Goal: Information Seeking & Learning: Understand process/instructions

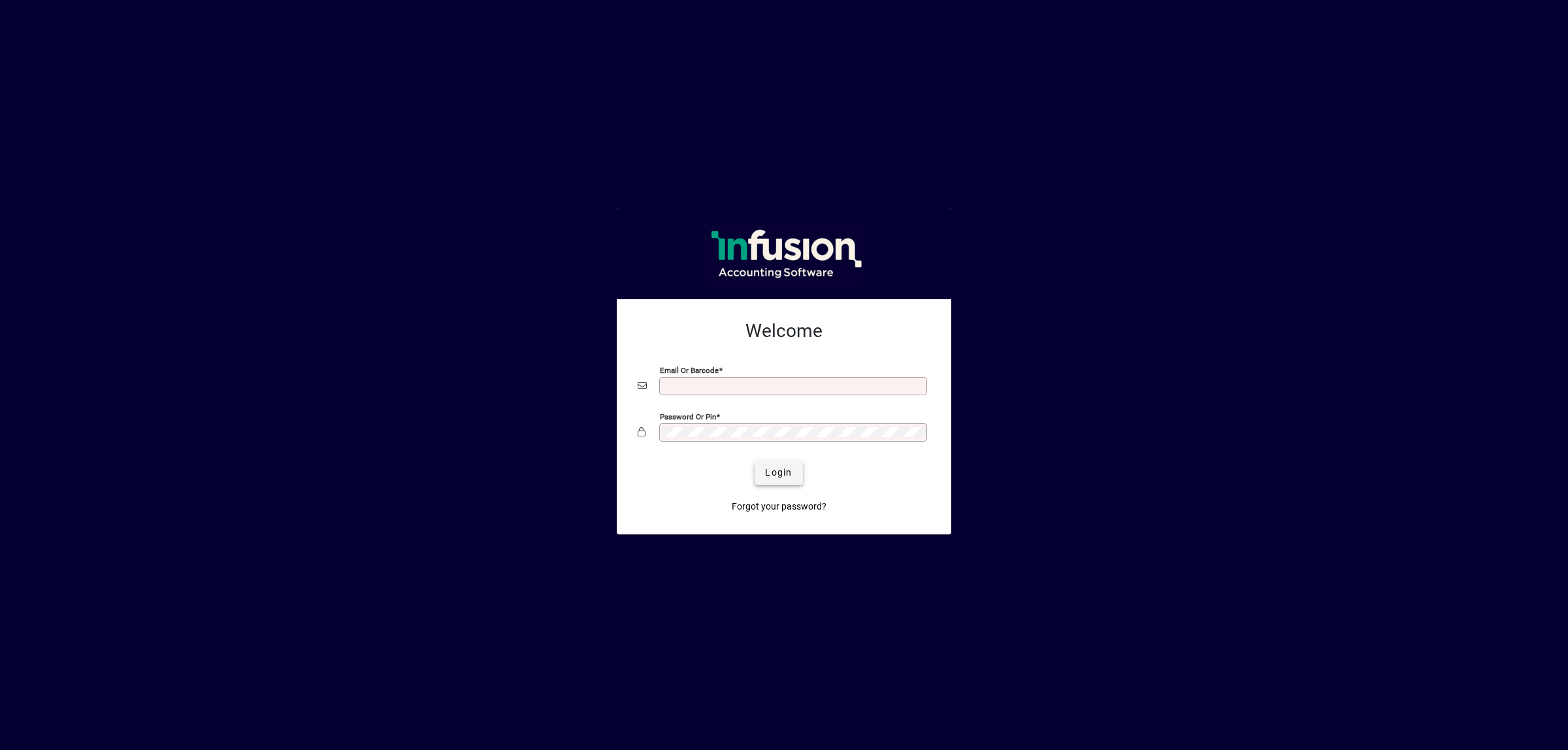
type input "**********"
drag, startPoint x: 769, startPoint y: 475, endPoint x: 768, endPoint y: 443, distance: 32.0
click at [770, 472] on span "Login" at bounding box center [778, 472] width 27 height 14
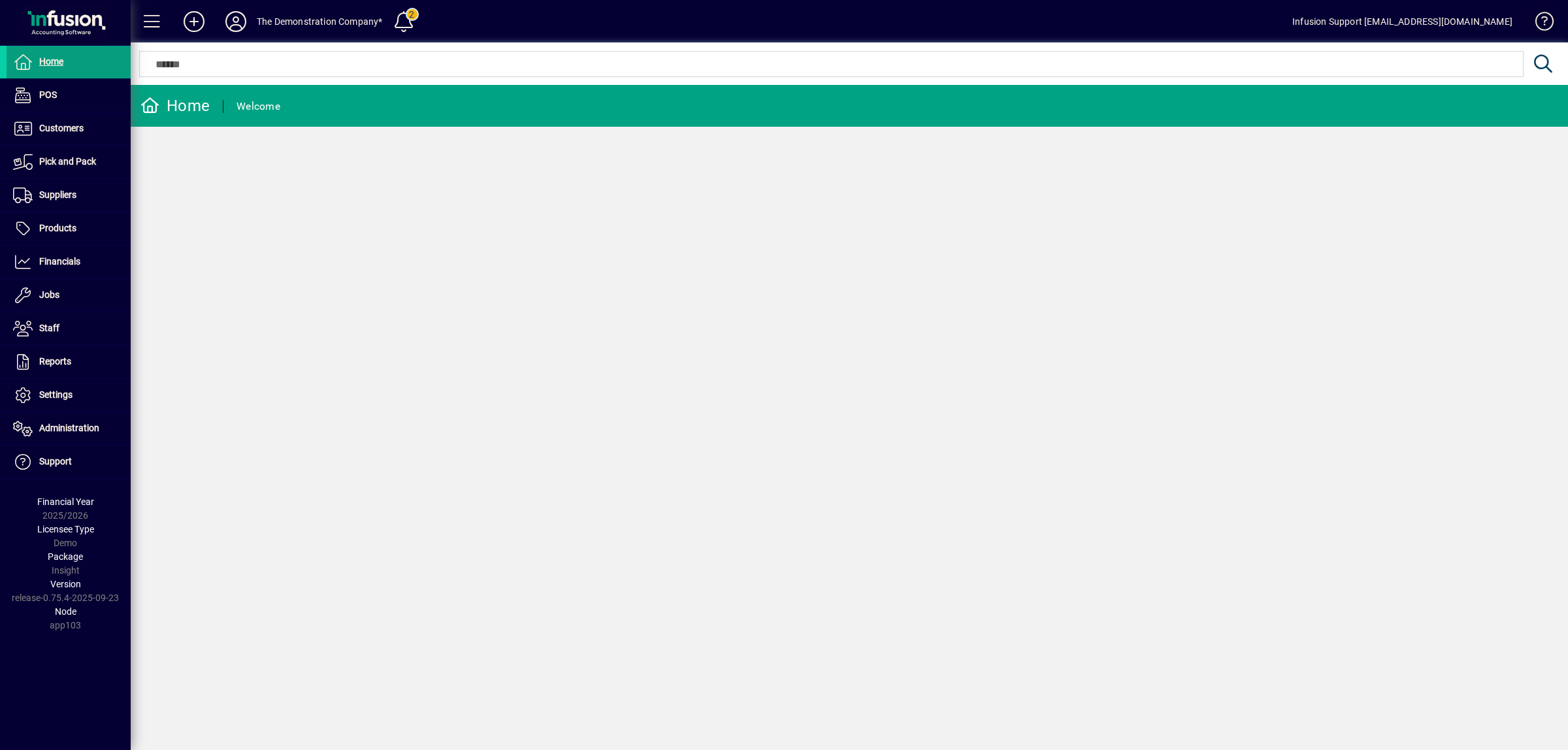
click at [1544, 21] on span at bounding box center [1538, 24] width 31 height 31
